Goal: Transaction & Acquisition: Purchase product/service

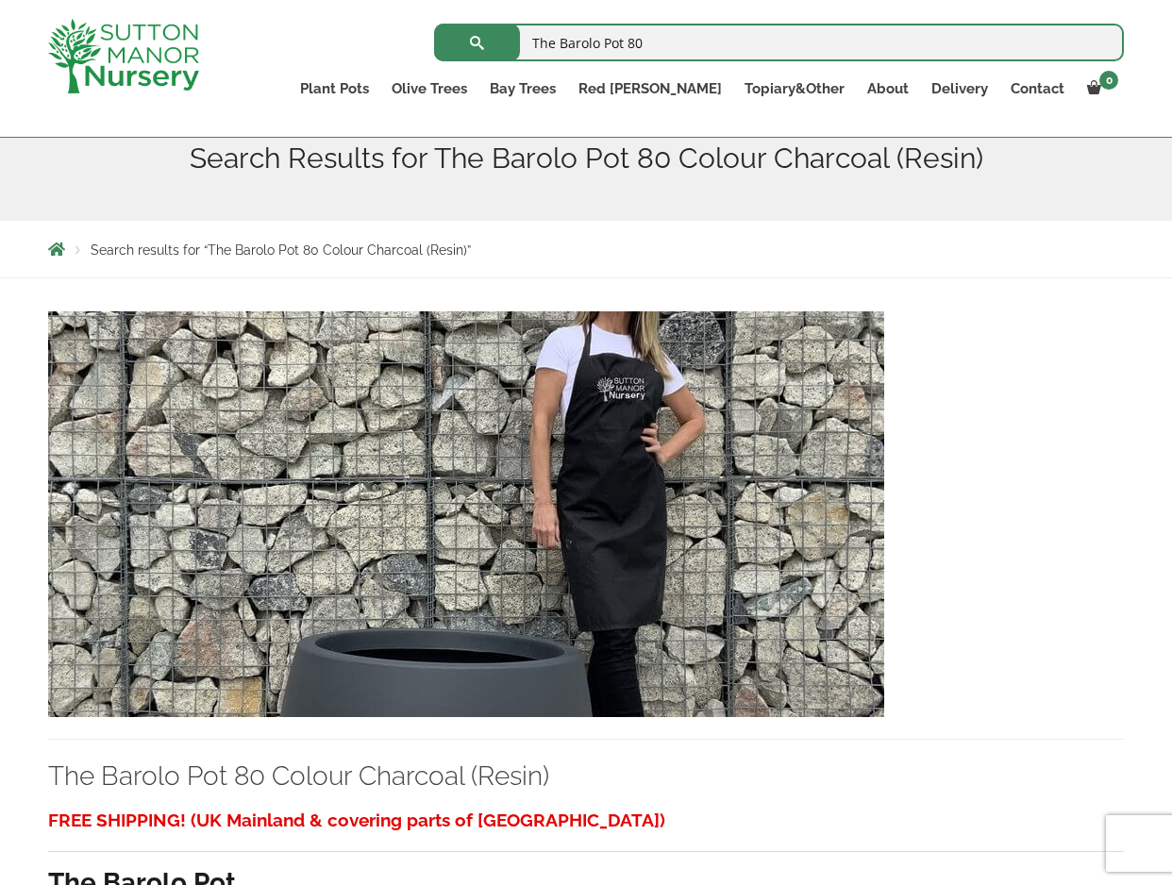
scroll to position [216, 0]
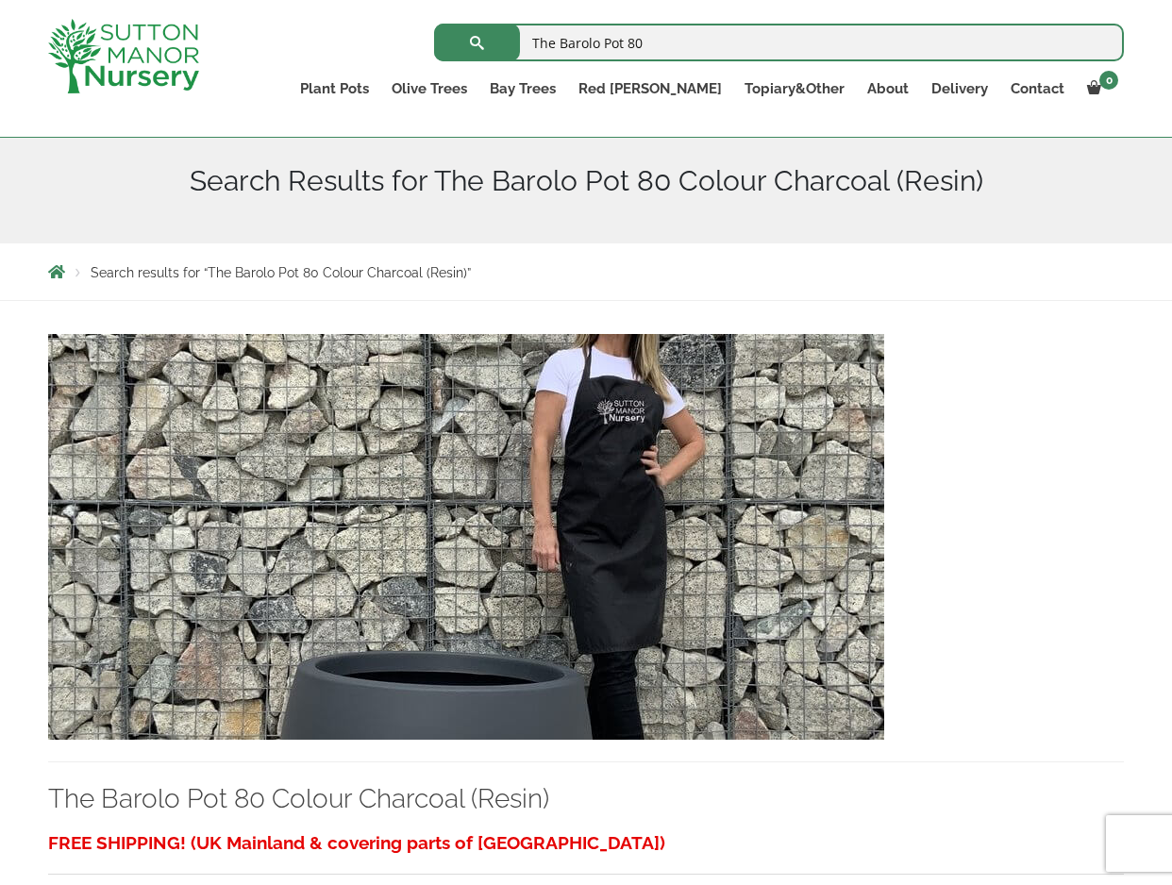
click at [642, 387] on img at bounding box center [466, 537] width 836 height 406
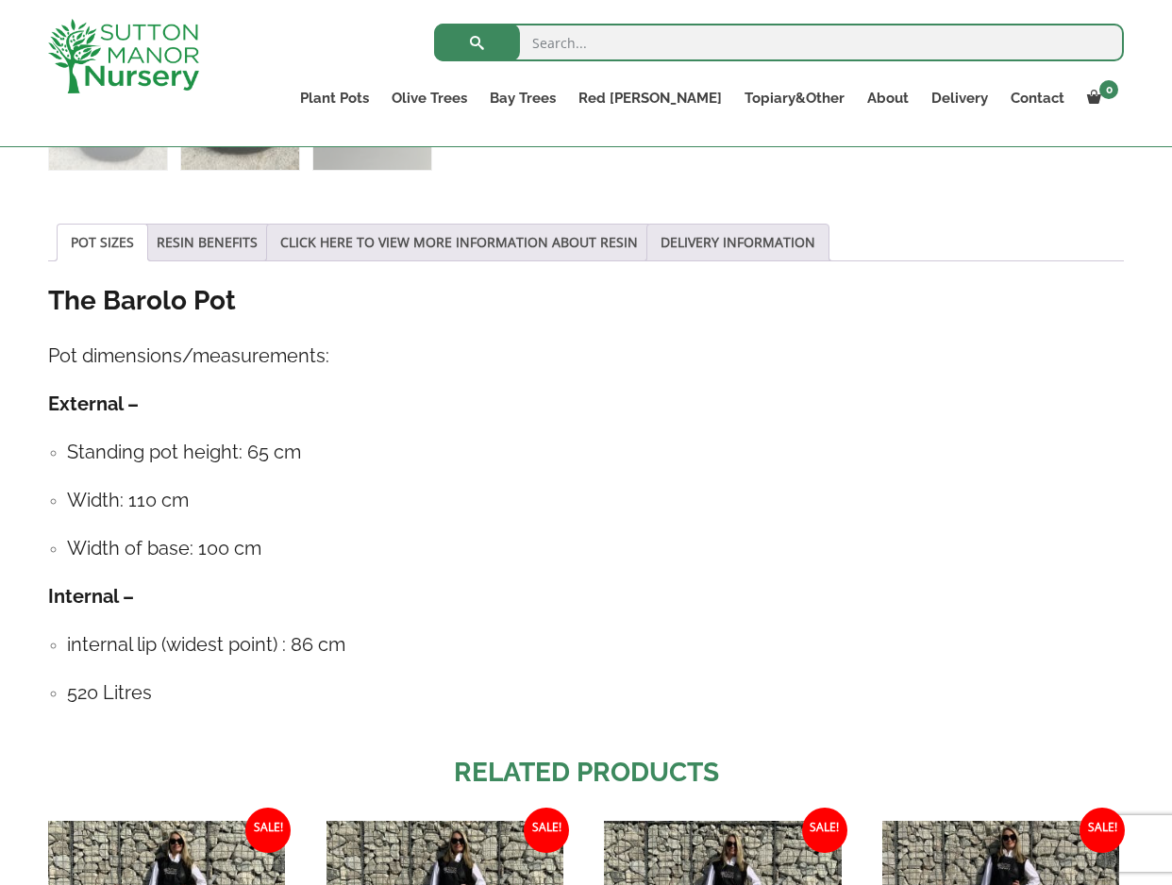
scroll to position [360, 0]
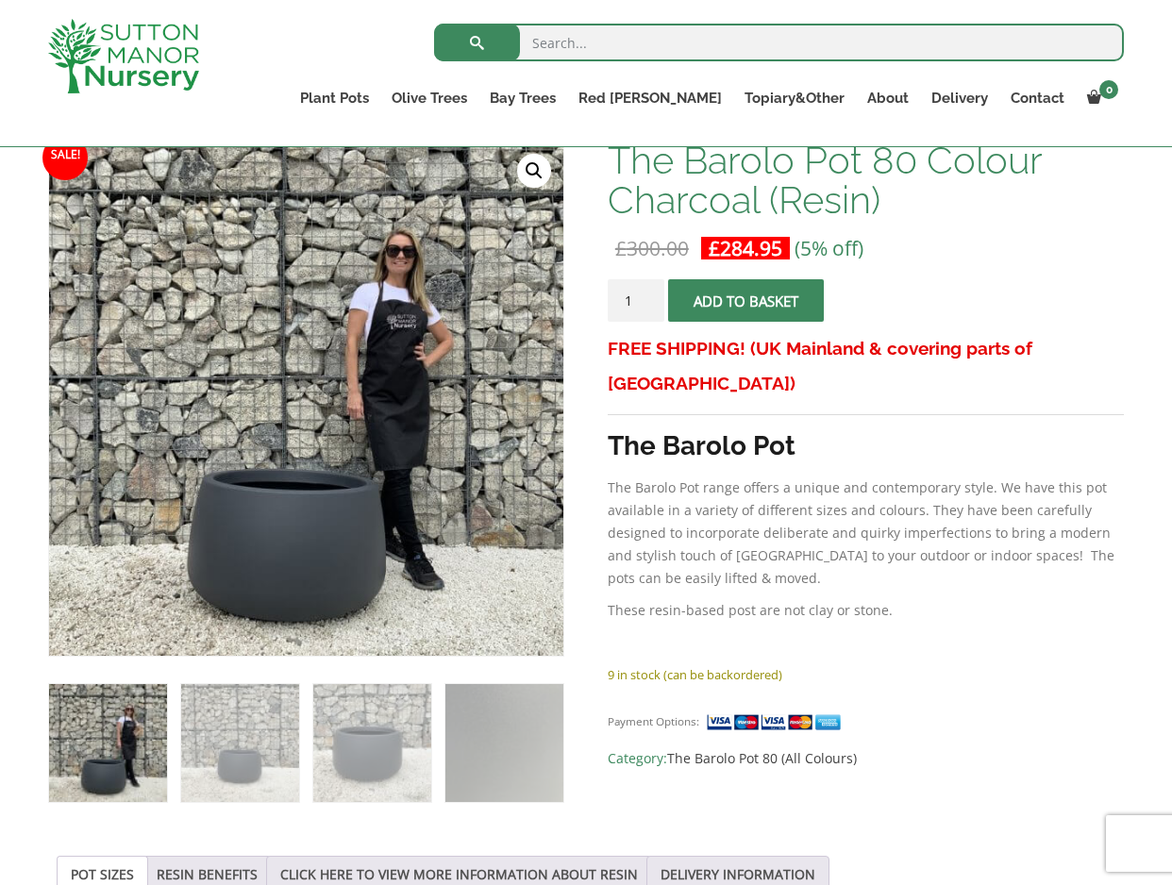
scroll to position [304, 0]
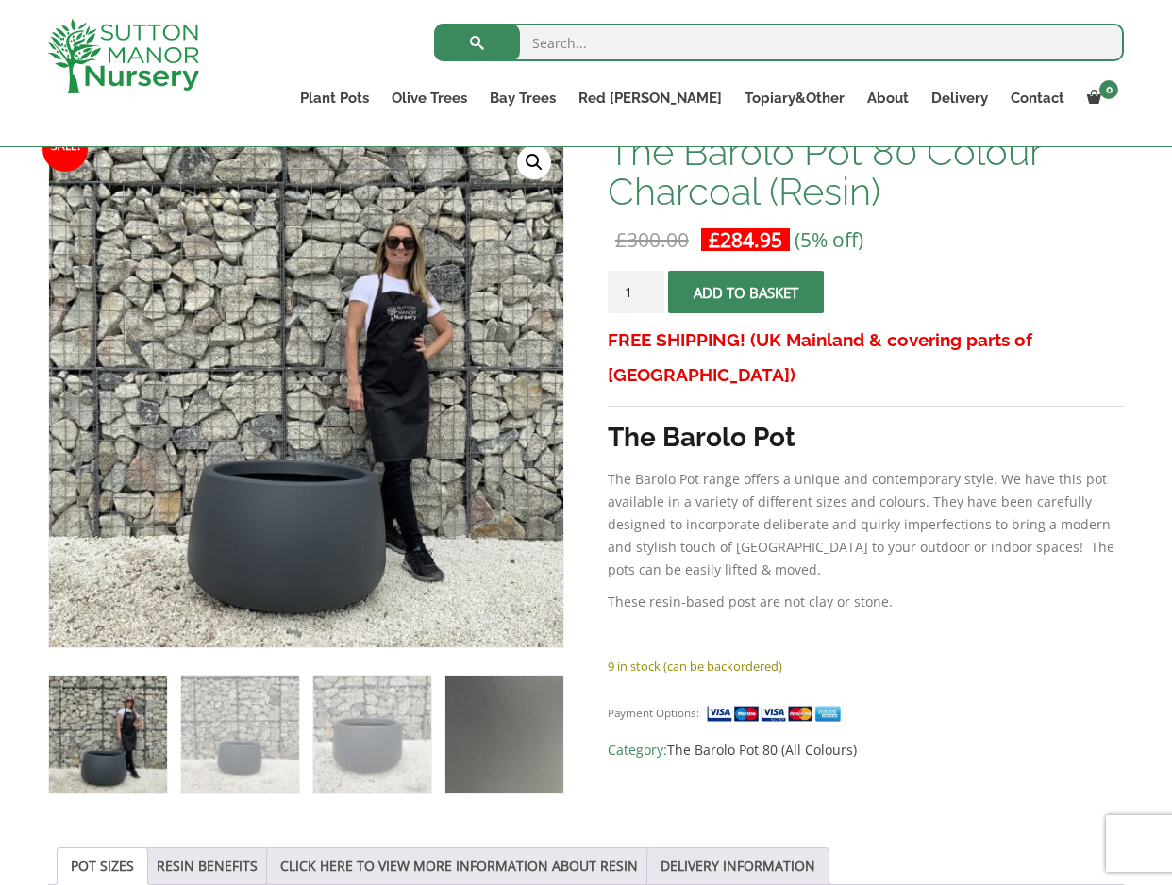
click at [478, 755] on img at bounding box center [504, 734] width 118 height 118
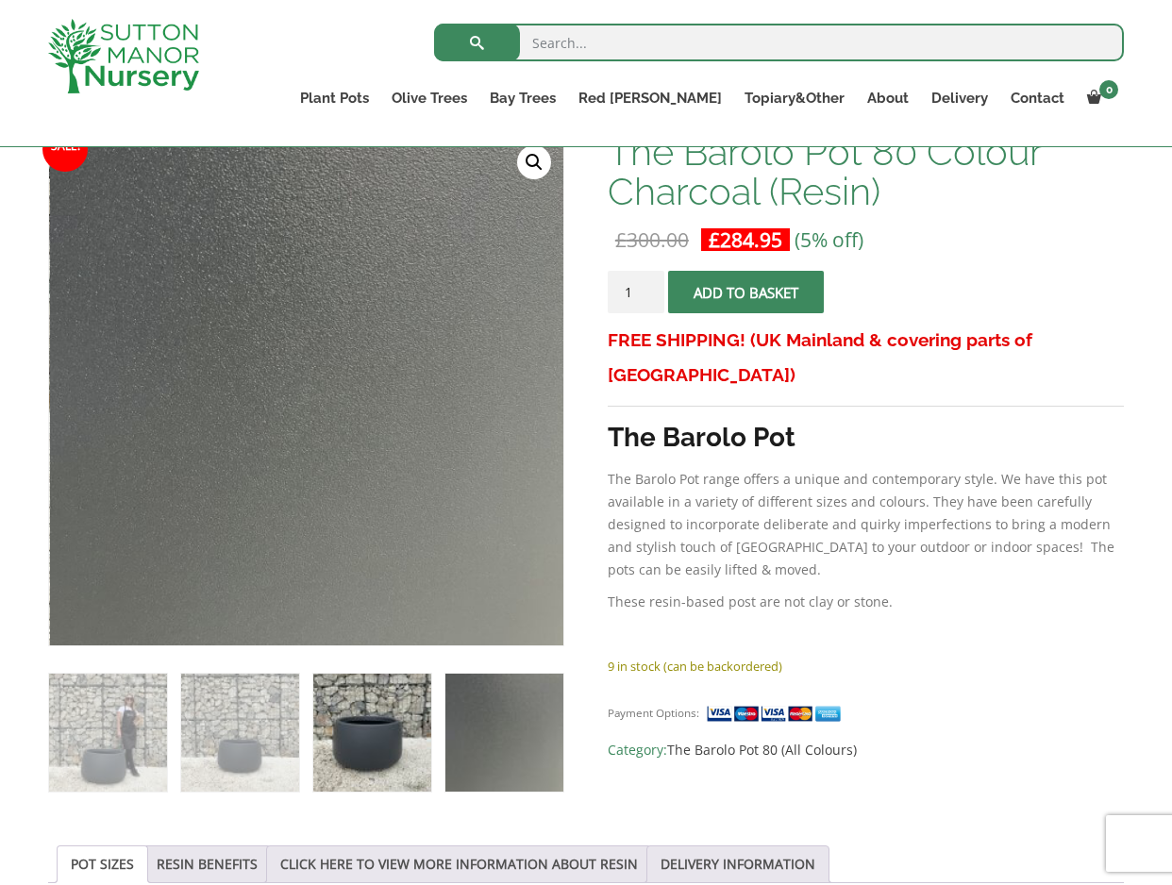
click at [348, 712] on img at bounding box center [372, 733] width 118 height 118
